Goal: Task Accomplishment & Management: Manage account settings

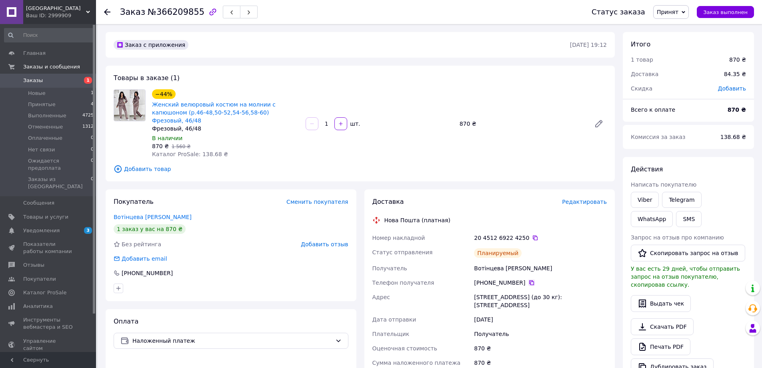
click at [529, 280] on icon at bounding box center [531, 282] width 5 height 5
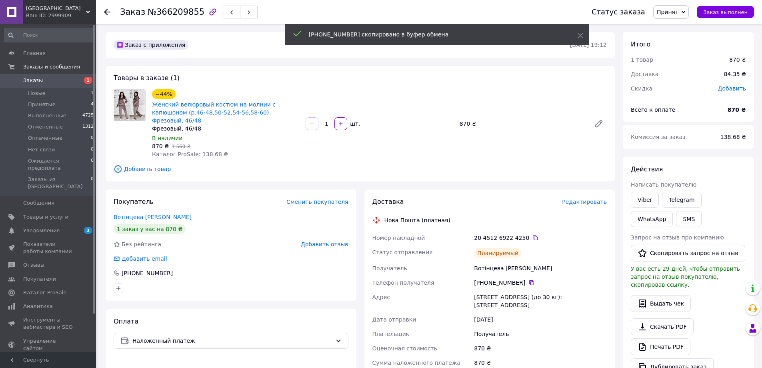
click at [255, 367] on html "MODENA Ваш ID: 2999909 Сайт MODENA Кабинет покупателя Проверить состояние систе…" at bounding box center [381, 290] width 762 height 581
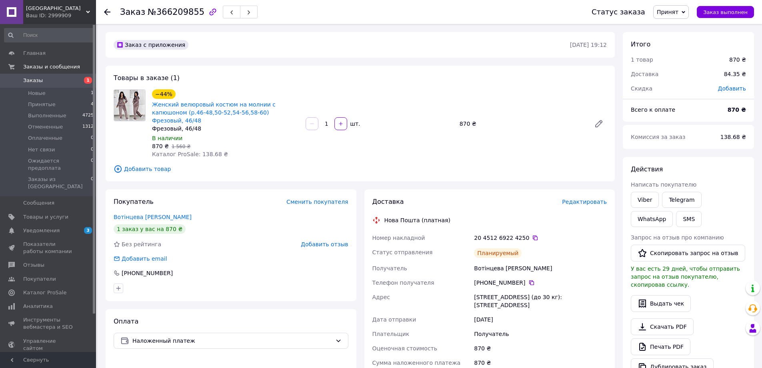
drag, startPoint x: 475, startPoint y: 288, endPoint x: 559, endPoint y: 301, distance: 85.1
click at [559, 301] on div "[STREET_ADDRESS] (до 30 кг): [STREET_ADDRESS]" at bounding box center [541, 301] width 136 height 22
copy div "[STREET_ADDRESS] (до 30 кг): [STREET_ADDRESS]"
click at [532, 235] on icon at bounding box center [535, 238] width 6 height 6
click at [107, 9] on use at bounding box center [107, 12] width 6 height 6
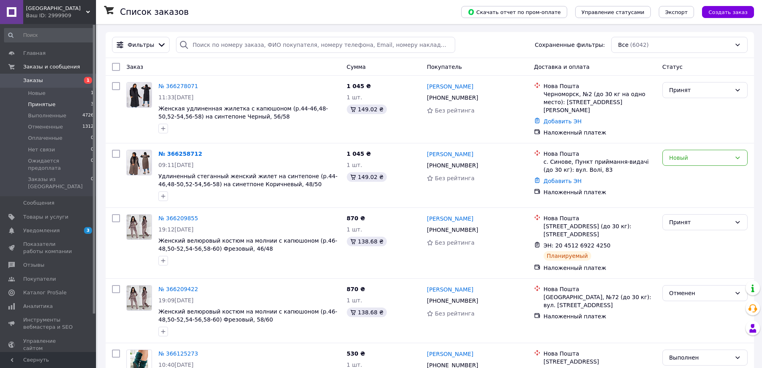
click at [37, 105] on span "Принятые" at bounding box center [42, 104] width 28 height 7
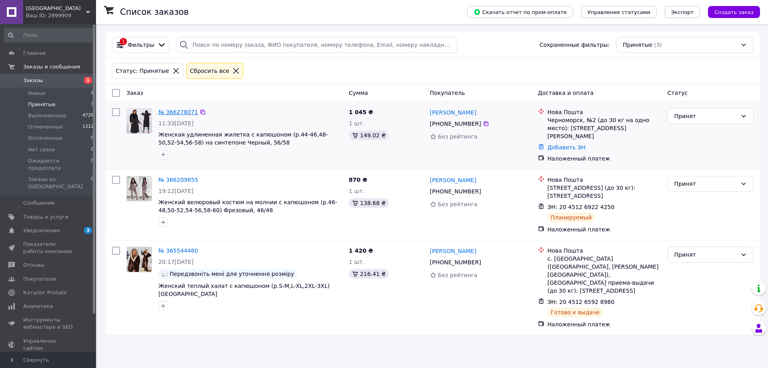
click at [175, 112] on link "№ 366278071" at bounding box center [178, 112] width 40 height 6
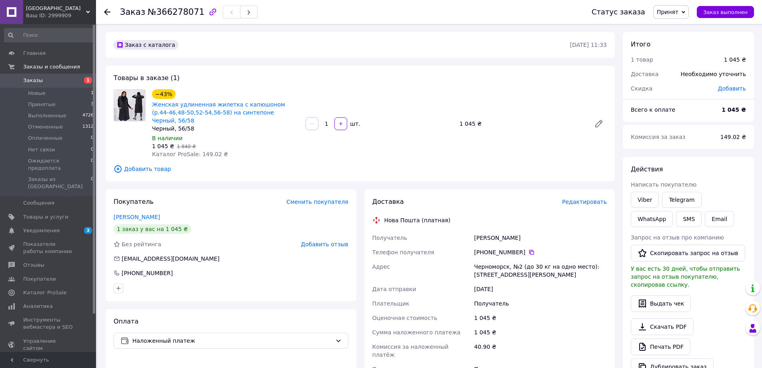
click at [109, 10] on icon at bounding box center [107, 12] width 6 height 6
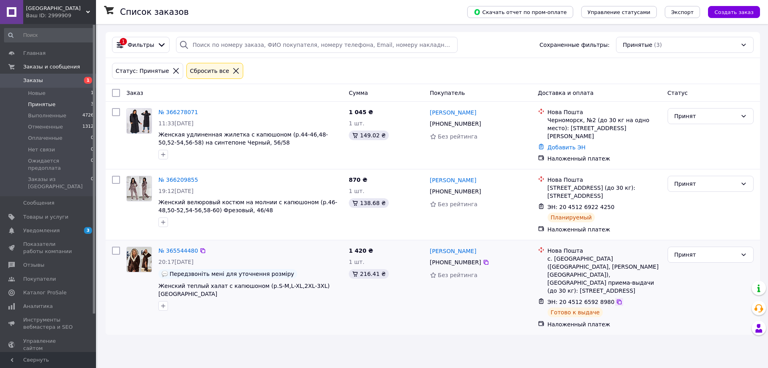
click at [617, 299] on icon at bounding box center [619, 301] width 5 height 5
click at [41, 95] on span "Новые" at bounding box center [37, 93] width 18 height 7
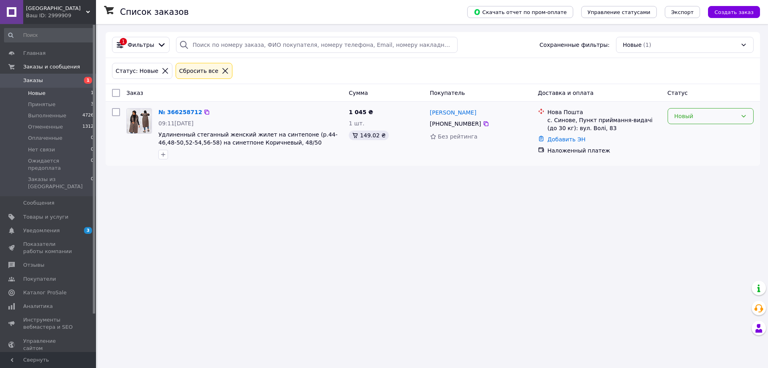
click at [706, 116] on div "Новый" at bounding box center [706, 116] width 63 height 9
click at [699, 133] on li "Принят" at bounding box center [710, 133] width 85 height 14
click at [670, 47] on div "Новые (1)" at bounding box center [685, 45] width 138 height 16
click at [39, 116] on span "Выполненные" at bounding box center [47, 115] width 38 height 7
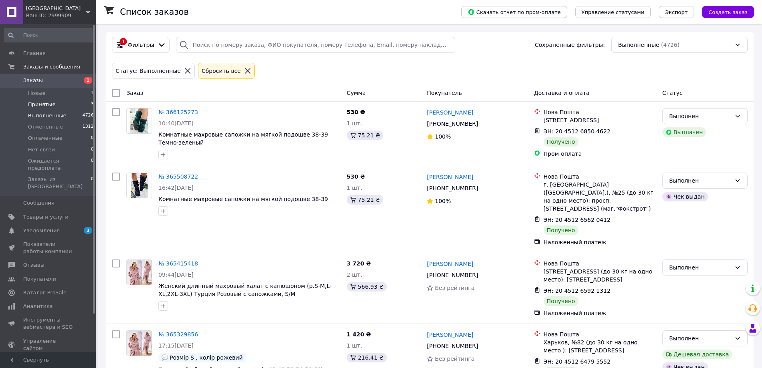
click at [40, 104] on span "Принятые" at bounding box center [42, 104] width 28 height 7
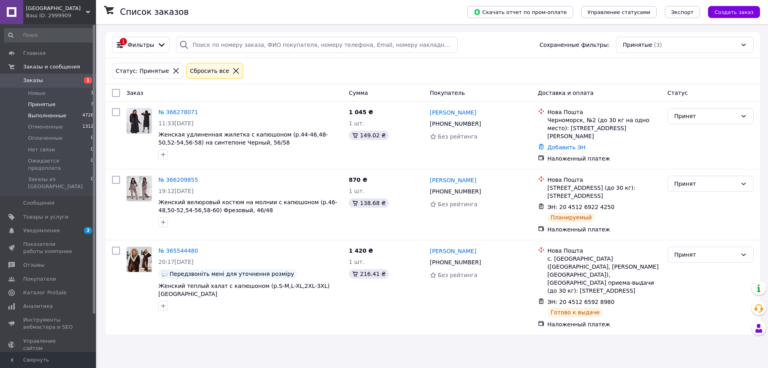
click at [44, 113] on span "Выполненные" at bounding box center [47, 115] width 38 height 7
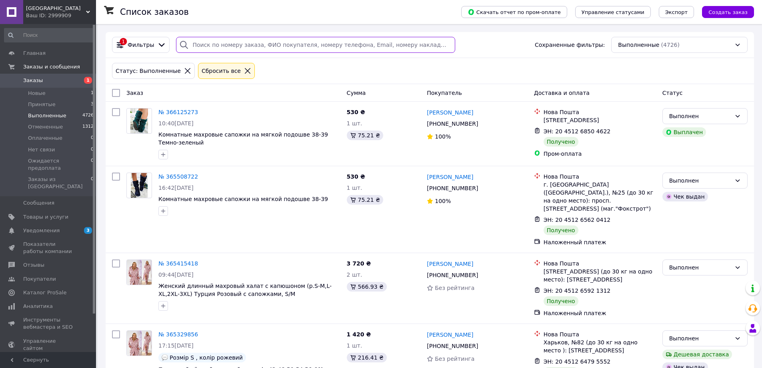
click at [206, 43] on input "search" at bounding box center [315, 45] width 279 height 16
paste input "365415418"
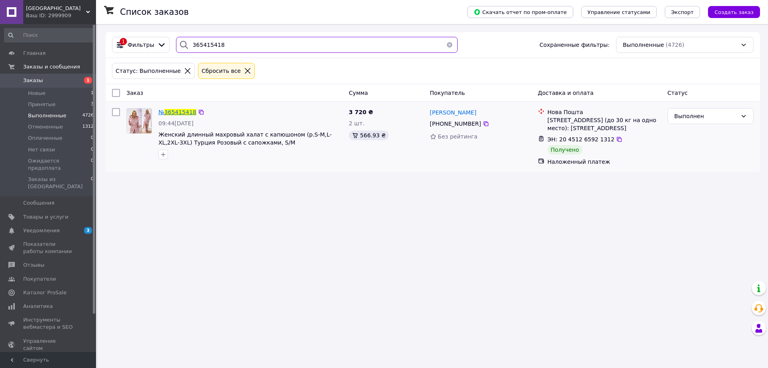
type input "365415418"
click at [181, 112] on span "365415418" at bounding box center [180, 112] width 32 height 6
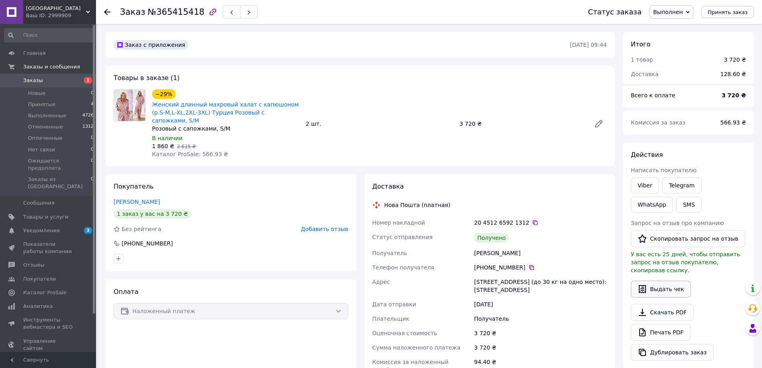
click at [671, 283] on button "Выдать чек" at bounding box center [661, 289] width 60 height 17
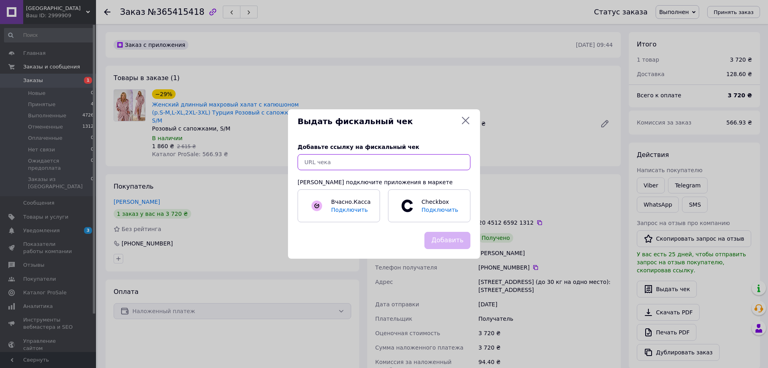
click at [344, 160] on input "text" at bounding box center [384, 162] width 173 height 16
paste input "[URL][DOMAIN_NAME]"
type input "[URL][DOMAIN_NAME]"
drag, startPoint x: 447, startPoint y: 242, endPoint x: 459, endPoint y: 239, distance: 12.3
click at [448, 242] on button "Добавить" at bounding box center [448, 240] width 46 height 17
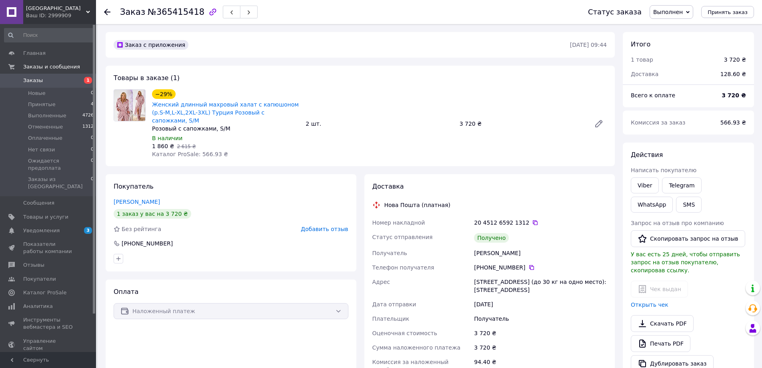
click at [110, 12] on use at bounding box center [107, 12] width 6 height 6
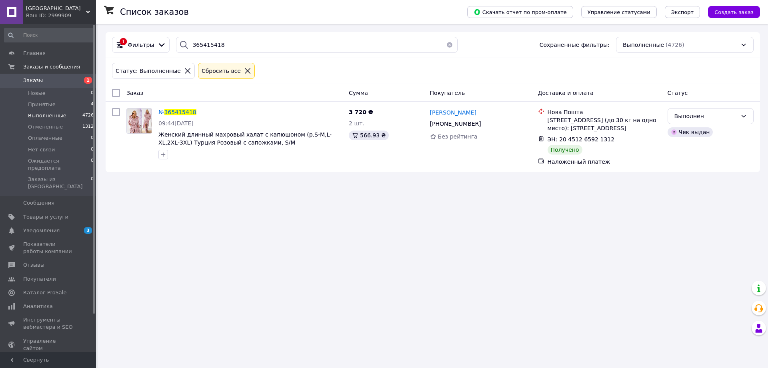
click at [445, 45] on button "button" at bounding box center [450, 45] width 16 height 16
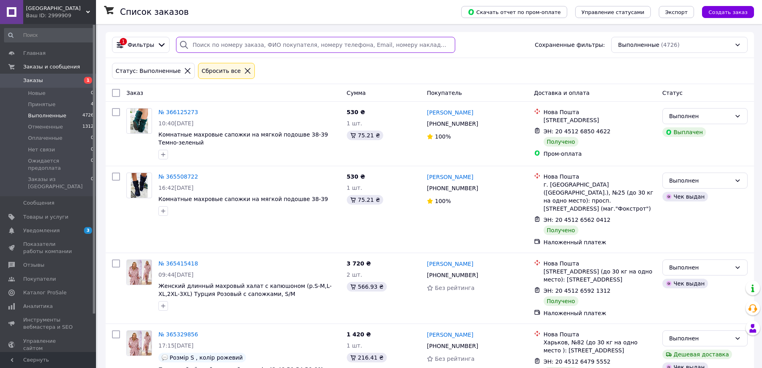
paste input "366125273"
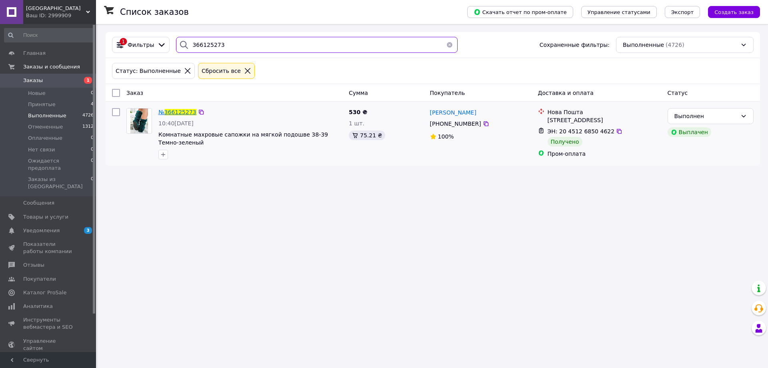
type input "366125273"
click at [182, 112] on span "366125273" at bounding box center [180, 112] width 32 height 6
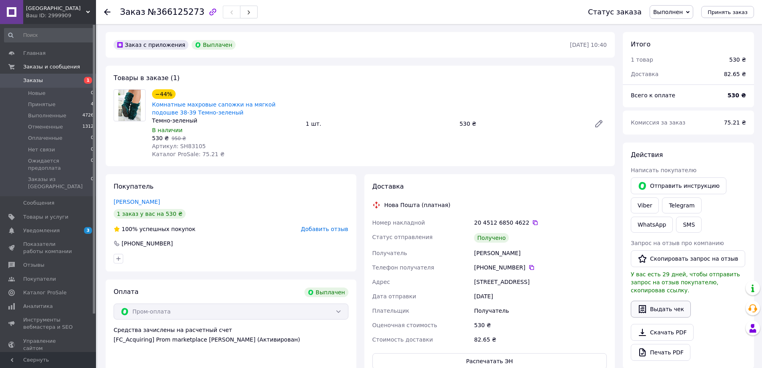
click at [671, 305] on button "Выдать чек" at bounding box center [661, 309] width 60 height 17
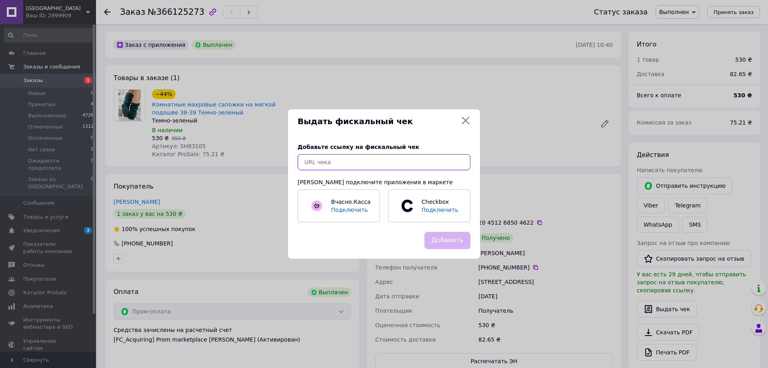
click at [336, 164] on input "text" at bounding box center [384, 162] width 173 height 16
paste input "[URL][DOMAIN_NAME]"
type input "[URL][DOMAIN_NAME]"
click at [453, 242] on button "Добавить" at bounding box center [448, 240] width 46 height 17
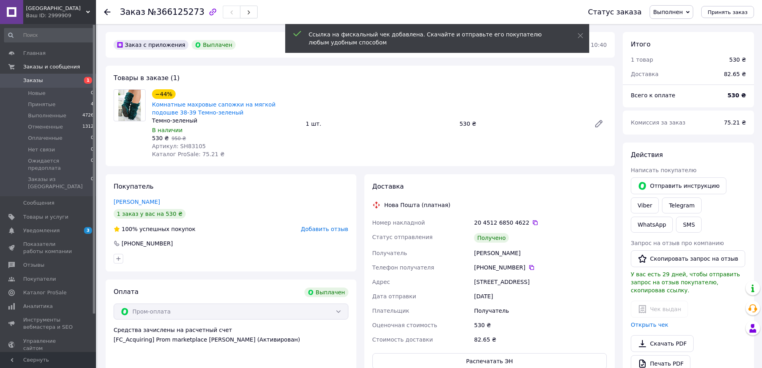
click at [108, 13] on icon at bounding box center [107, 12] width 6 height 6
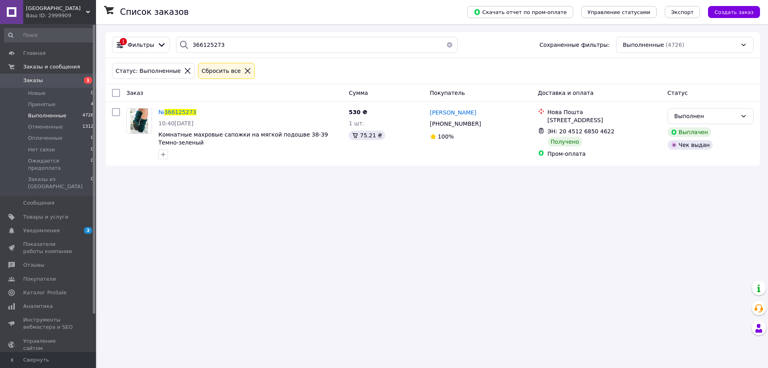
click at [449, 45] on button "button" at bounding box center [450, 45] width 16 height 16
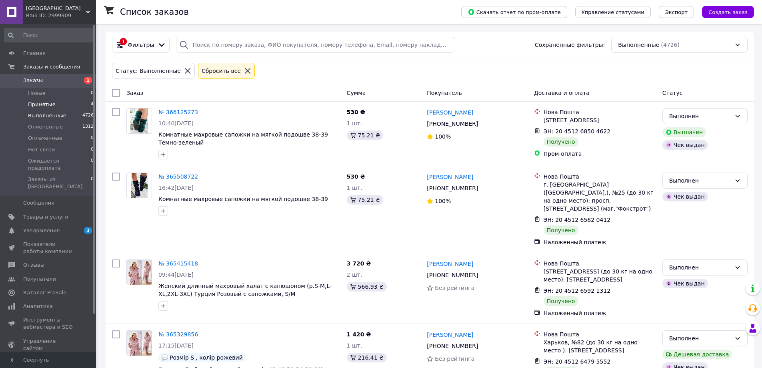
click at [38, 102] on span "Принятые" at bounding box center [42, 104] width 28 height 7
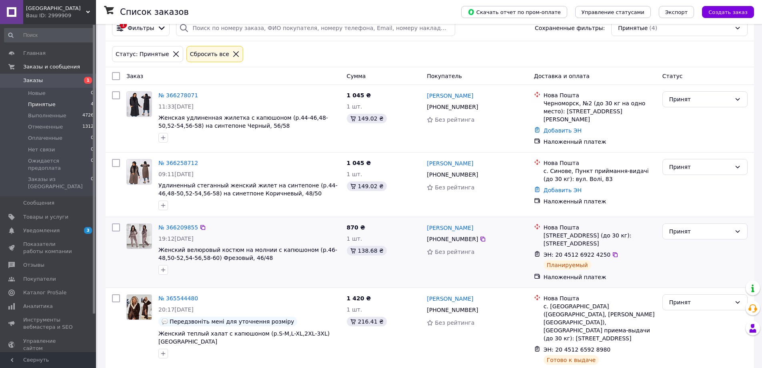
scroll to position [28, 0]
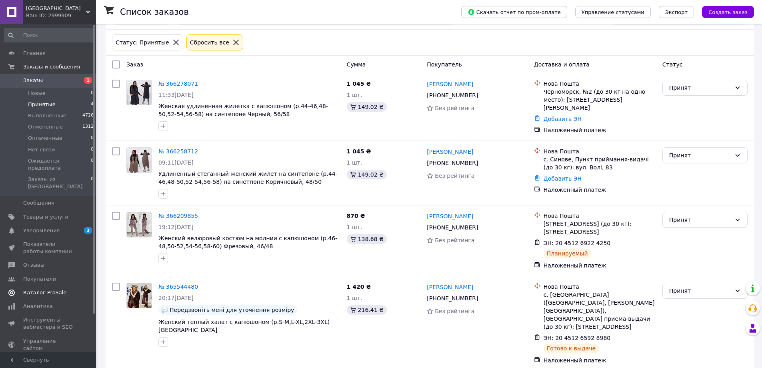
click at [49, 289] on span "Каталог ProSale" at bounding box center [44, 292] width 43 height 7
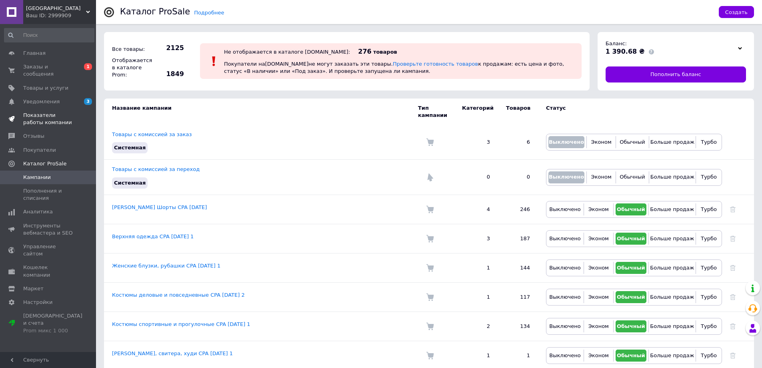
click at [50, 112] on span "Показатели работы компании" at bounding box center [48, 119] width 51 height 14
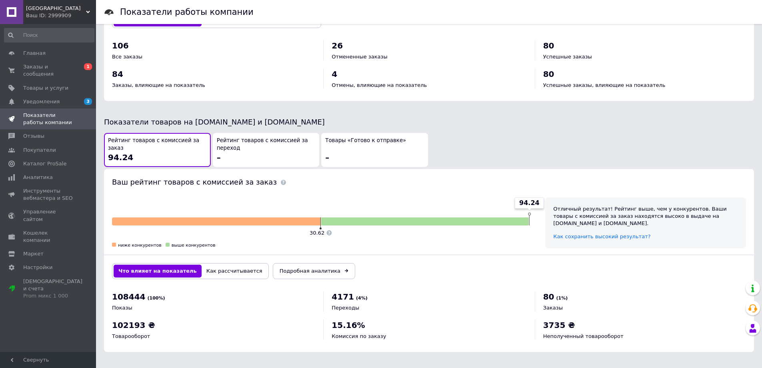
scroll to position [121, 0]
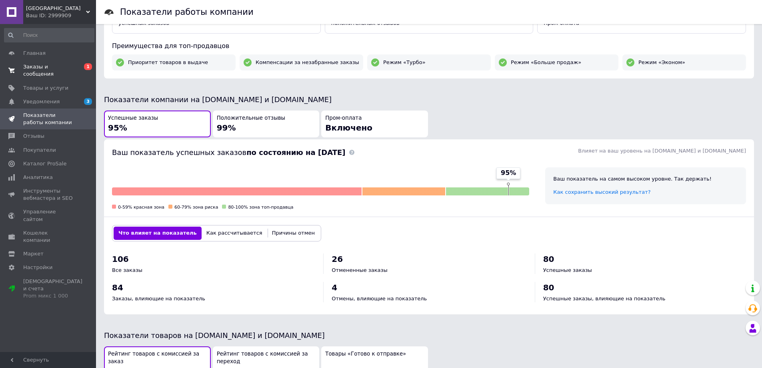
click at [28, 70] on span "Заказы и сообщения" at bounding box center [48, 70] width 51 height 14
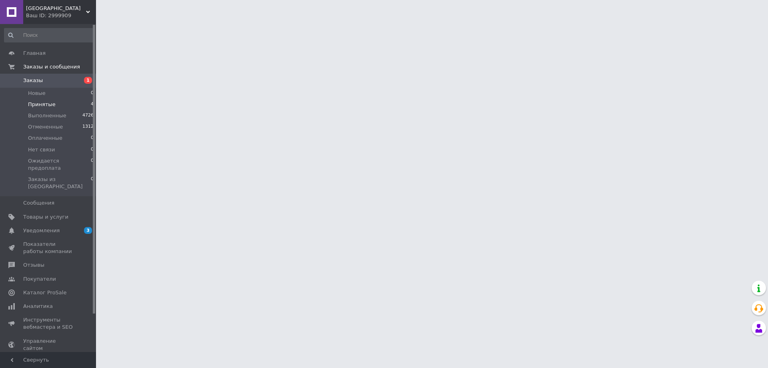
click at [36, 104] on span "Принятые" at bounding box center [42, 104] width 28 height 7
